Goal: Transaction & Acquisition: Download file/media

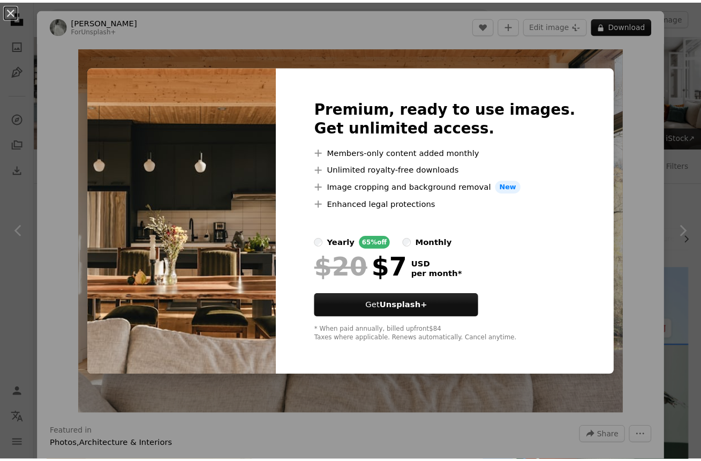
scroll to position [1540, 0]
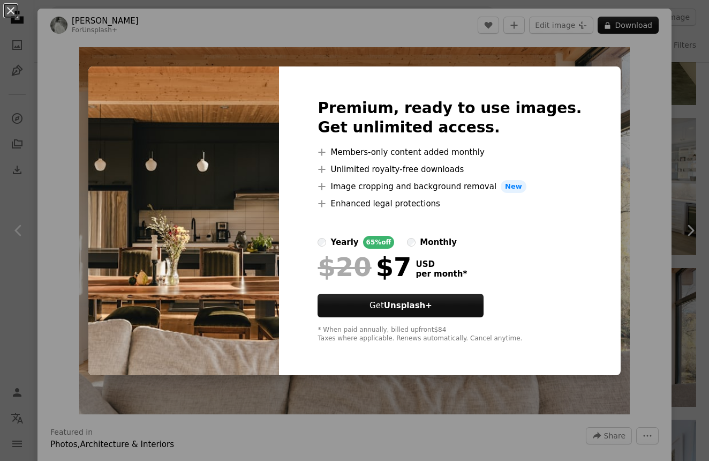
click at [607, 149] on div "An X shape Premium, ready to use images. Get unlimited access. A plus sign Memb…" at bounding box center [354, 230] width 709 height 461
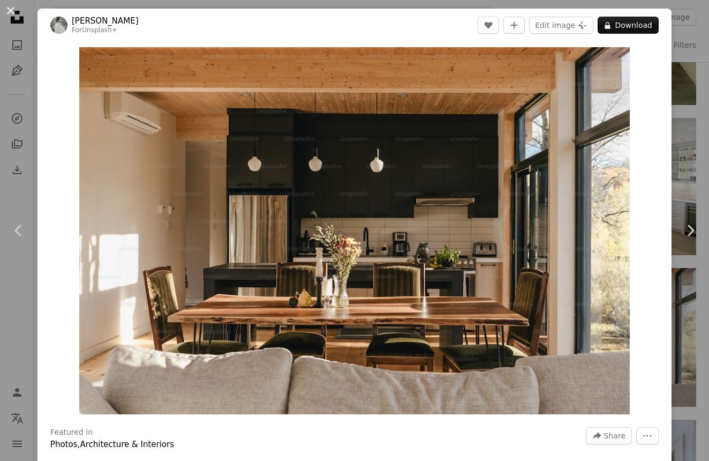
click at [17, 10] on button "An X shape" at bounding box center [10, 10] width 13 height 13
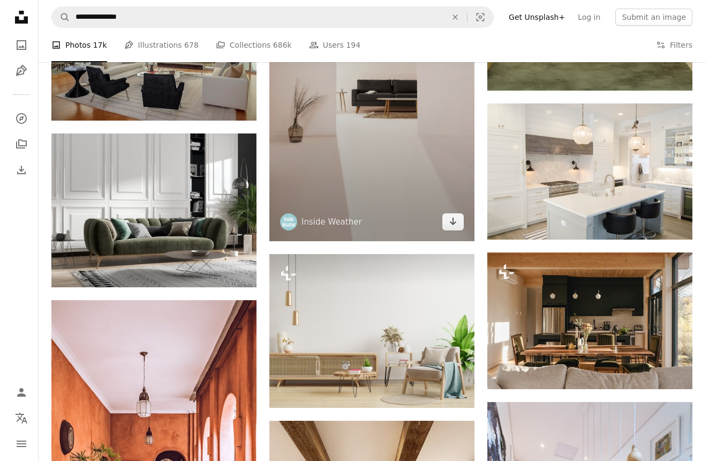
scroll to position [1536, 0]
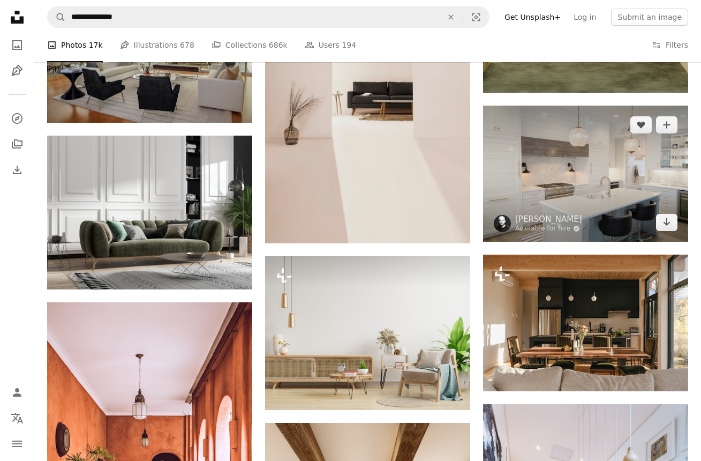
click at [555, 161] on img at bounding box center [585, 173] width 205 height 136
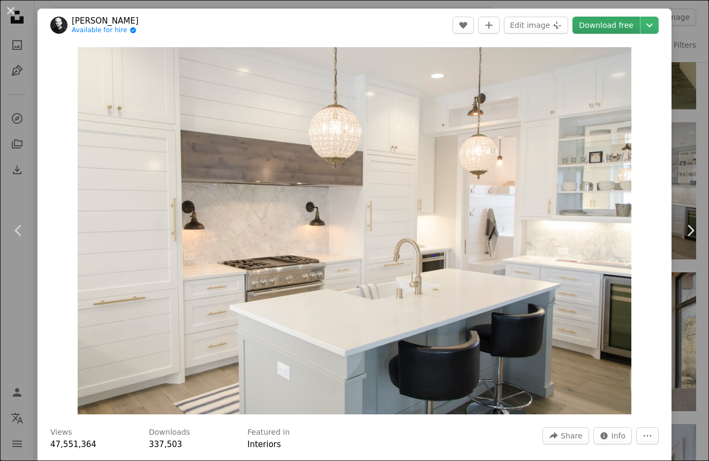
click at [592, 28] on link "Download free" at bounding box center [605, 25] width 67 height 17
